Goal: Communication & Community: Answer question/provide support

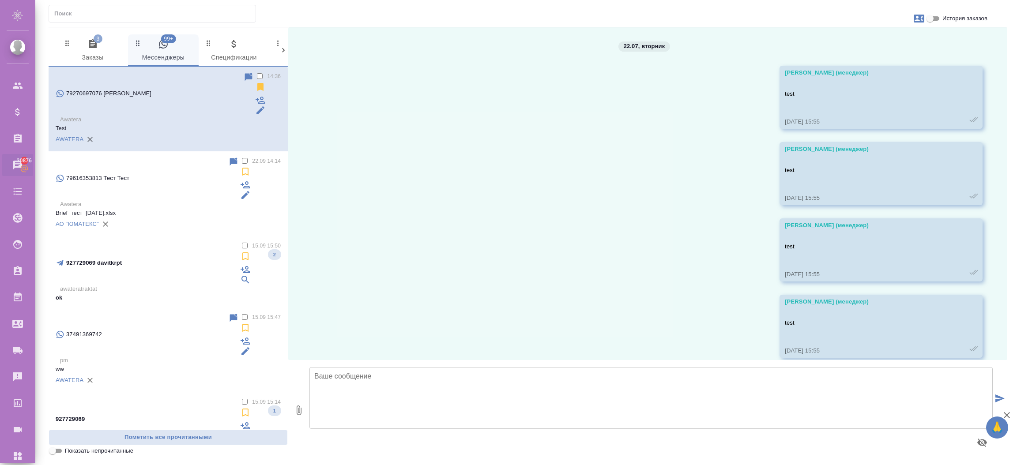
scroll to position [2255, 0]
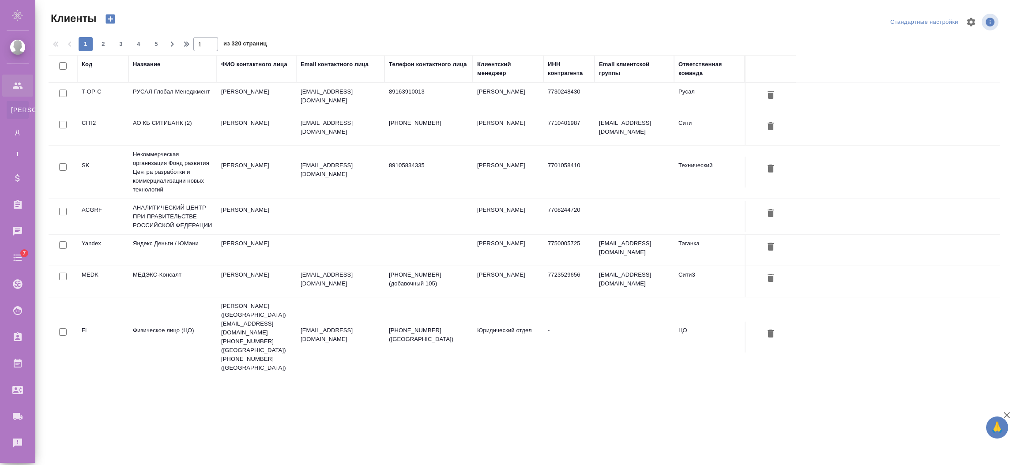
select select "RU"
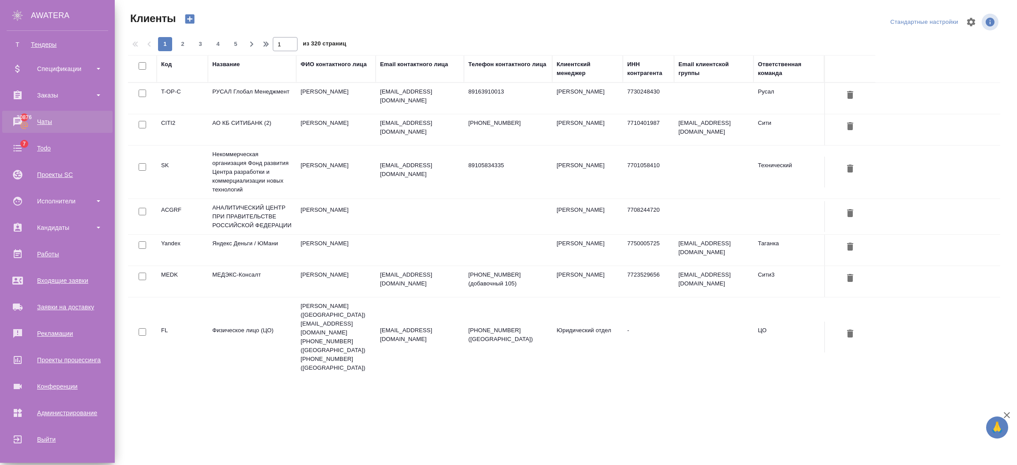
click at [44, 118] on div "Чаты" at bounding box center [58, 121] width 102 height 13
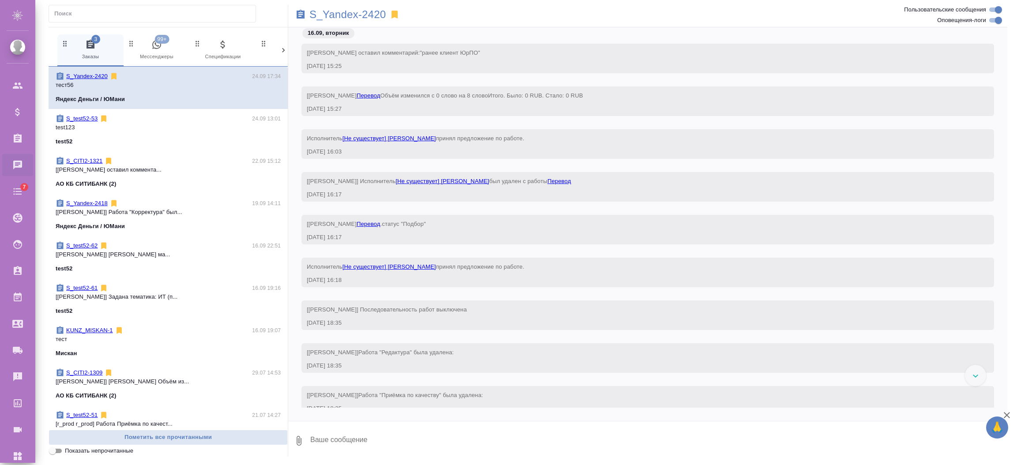
scroll to position [2003, 0]
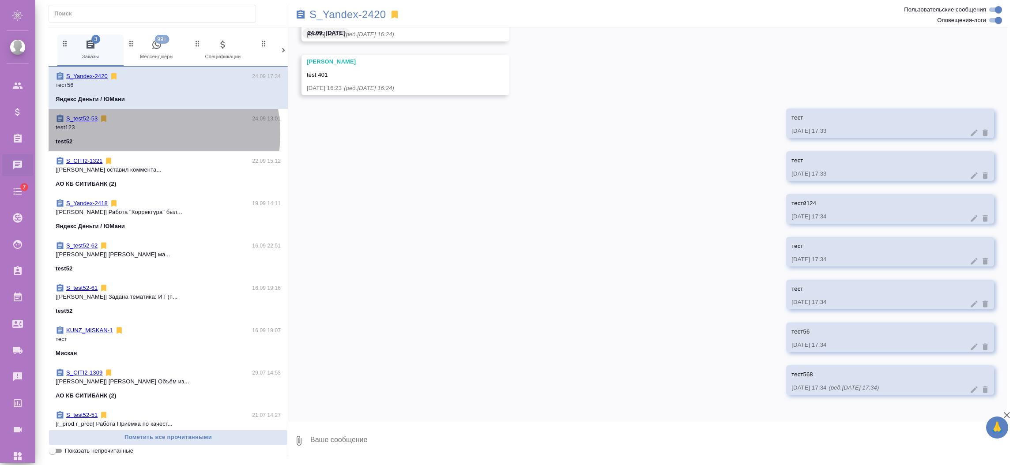
click at [141, 134] on span "S_test52-53 24.09 13:01 test123 test52" at bounding box center [168, 130] width 225 height 32
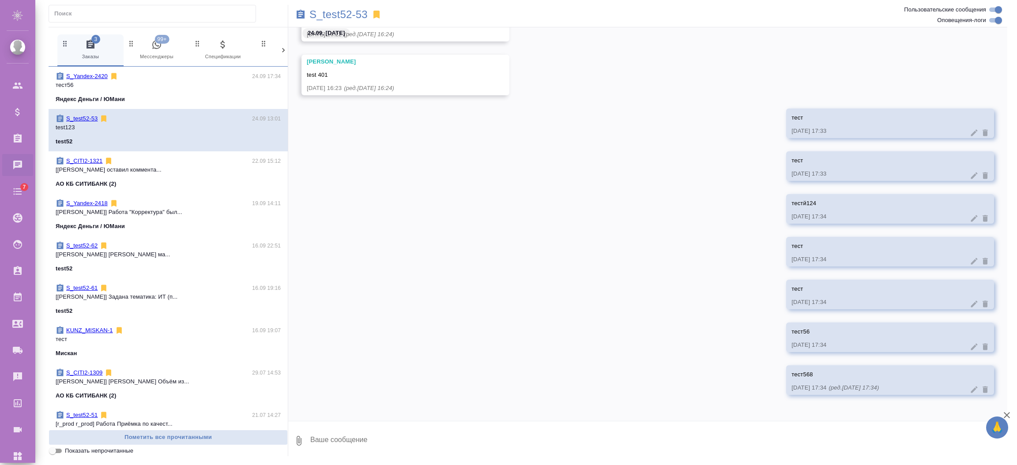
scroll to position [584, 0]
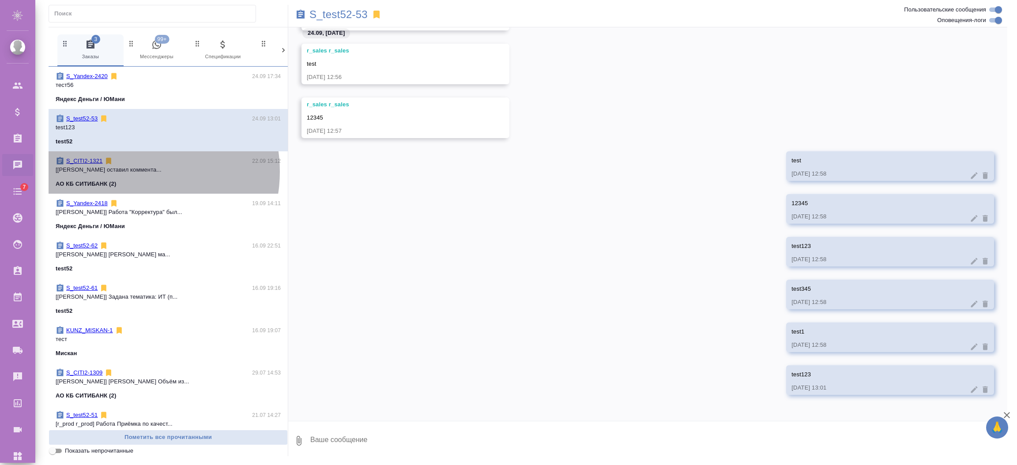
click at [134, 172] on p "[[PERSON_NAME] оставил коммента..." at bounding box center [168, 170] width 225 height 9
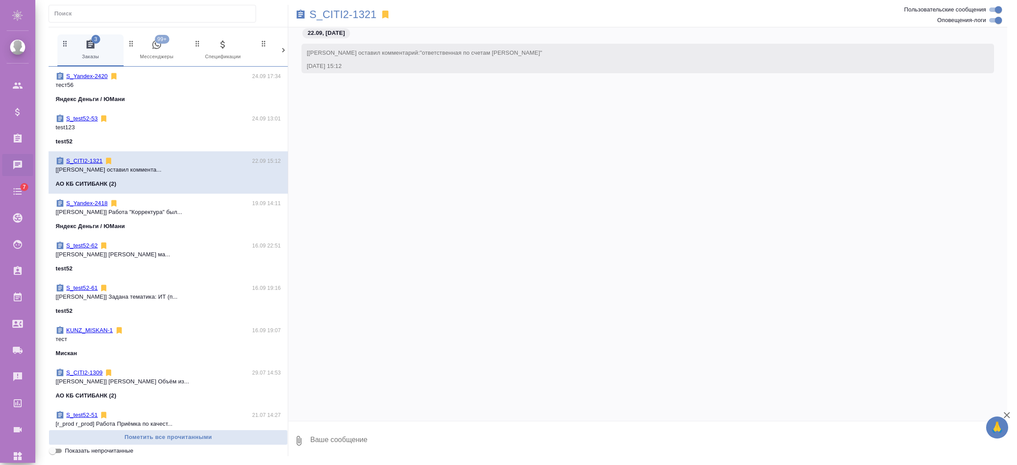
scroll to position [0, 0]
click at [123, 217] on span "S_Yandex-2418 19.09 14:11 [[PERSON_NAME]] Работа "Корректура" был... Яндекс Ден…" at bounding box center [168, 215] width 225 height 32
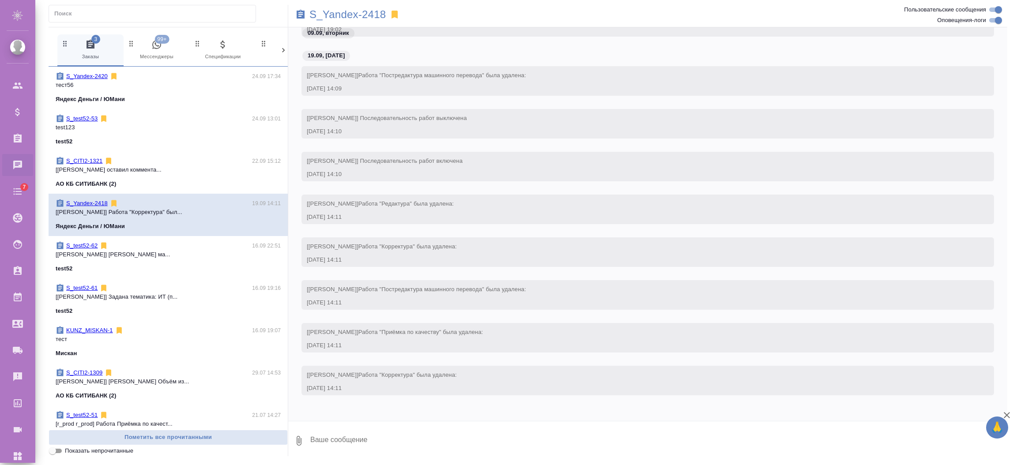
click at [145, 277] on div "S_test52-62 16.09 22:51 [[PERSON_NAME] ма... test52" at bounding box center [168, 257] width 239 height 42
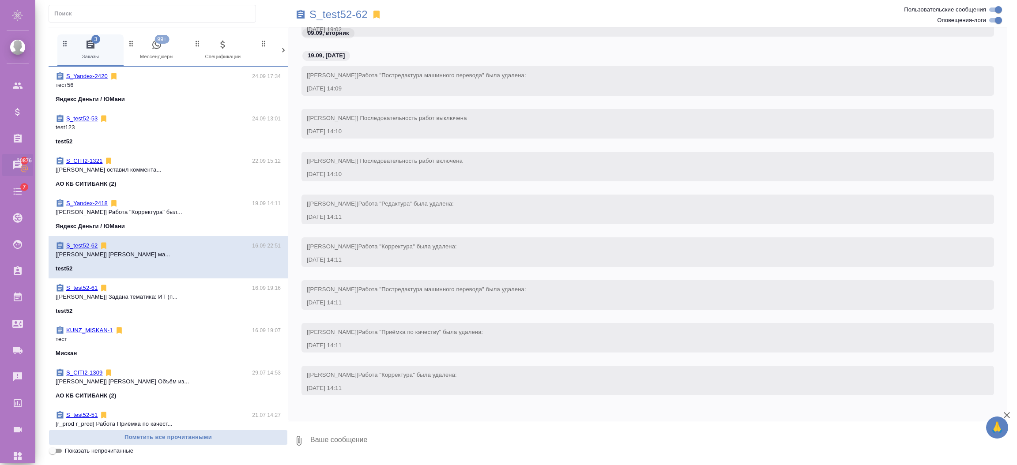
scroll to position [81, 0]
